Goal: Transaction & Acquisition: Book appointment/travel/reservation

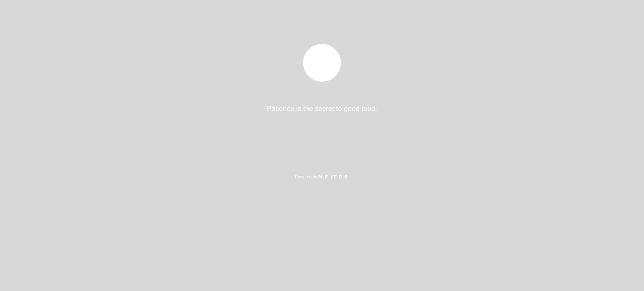
select select "es"
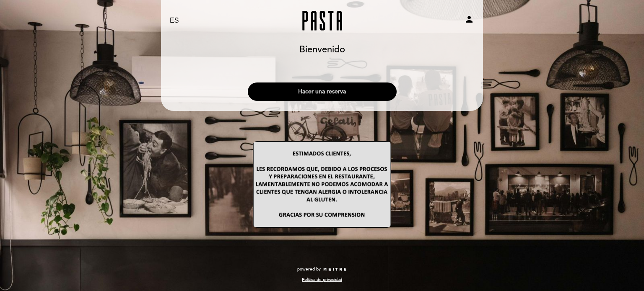
click at [345, 91] on button "Hacer una reserva" at bounding box center [322, 92] width 149 height 18
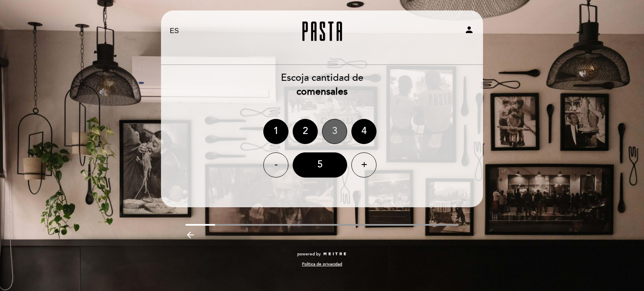
click at [334, 126] on div "3" at bounding box center [334, 131] width 25 height 25
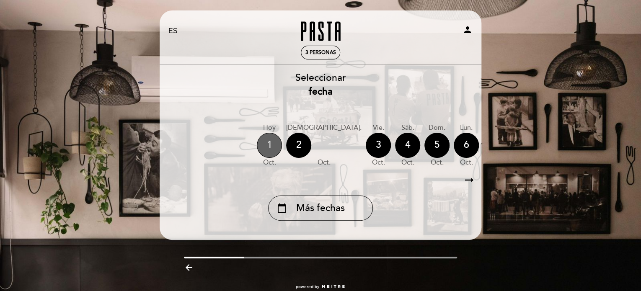
click at [270, 142] on div "1" at bounding box center [269, 145] width 25 height 25
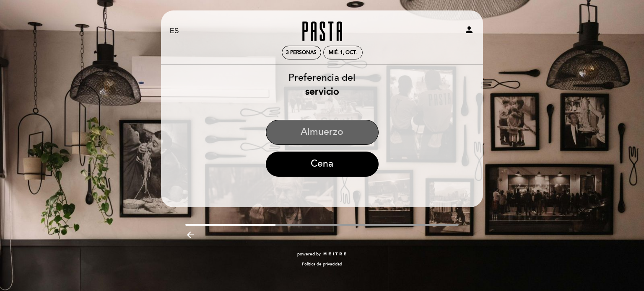
click at [319, 134] on button "Almuerzo" at bounding box center [322, 132] width 113 height 25
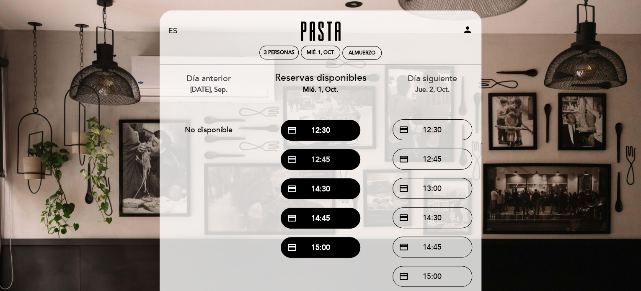
click at [330, 160] on button "credit_card 12:45" at bounding box center [321, 159] width 80 height 21
